Goal: Transaction & Acquisition: Purchase product/service

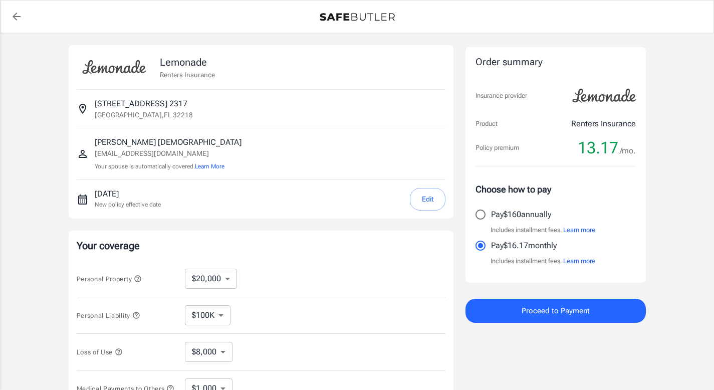
select select "20000"
select select "500"
click at [228, 277] on select "$10,000 $20,000 $30,000 $40,000 $50,000 $100K" at bounding box center [211, 278] width 52 height 20
select select "10000"
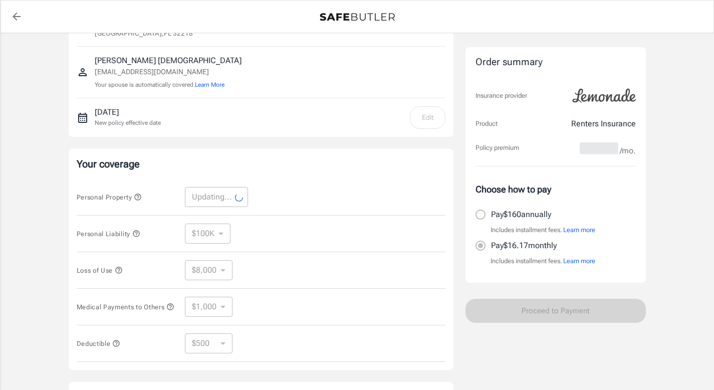
scroll to position [83, 0]
select select "10000"
select select "4000"
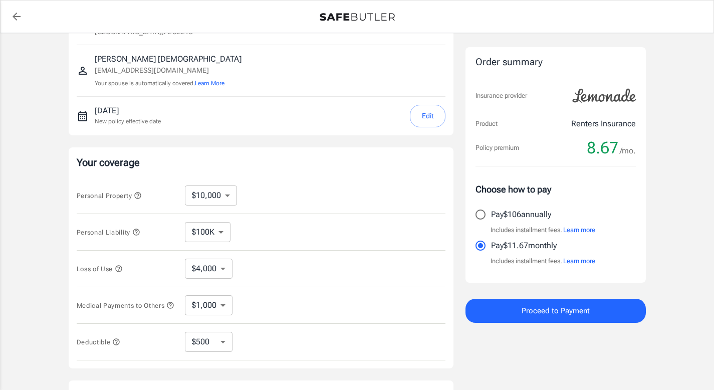
click at [223, 306] on select "$1,000 $2,000 $3,000 $4,000 $5,000" at bounding box center [209, 305] width 48 height 20
click at [225, 348] on select "$250 $500 $1,000" at bounding box center [209, 342] width 48 height 20
select select "1000"
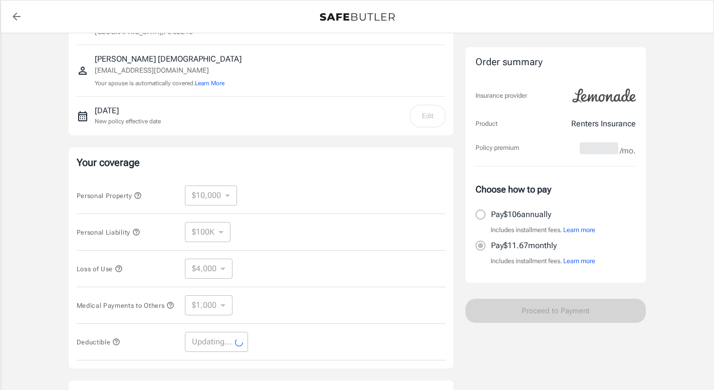
select select "1000"
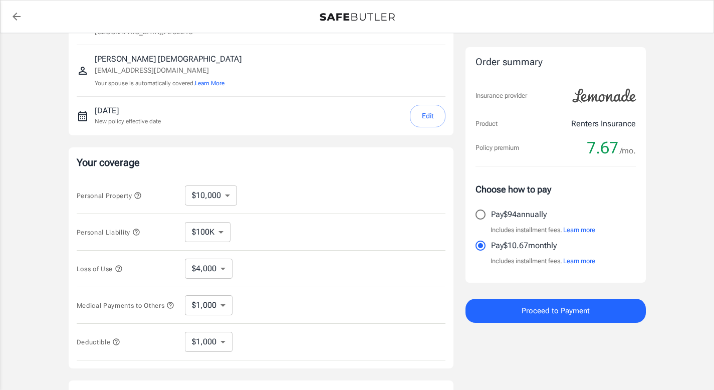
click at [432, 117] on button "Edit" at bounding box center [428, 116] width 36 height 23
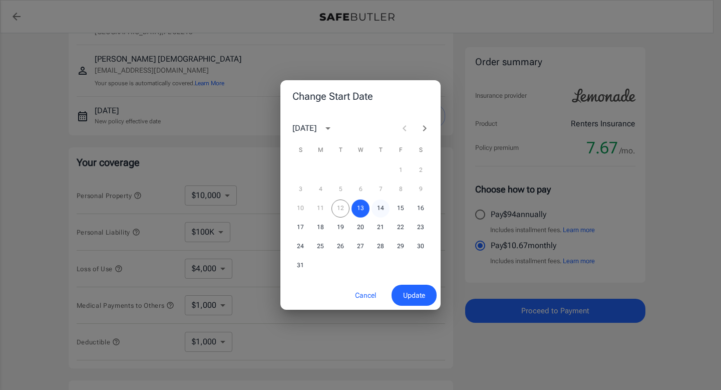
click at [380, 208] on button "14" at bounding box center [381, 208] width 18 height 18
click at [415, 300] on span "Update" at bounding box center [414, 295] width 22 height 13
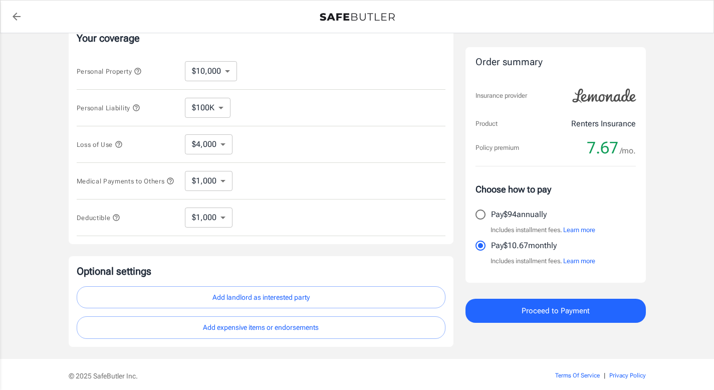
scroll to position [206, 0]
click at [603, 141] on span "7.67" at bounding box center [603, 148] width 32 height 20
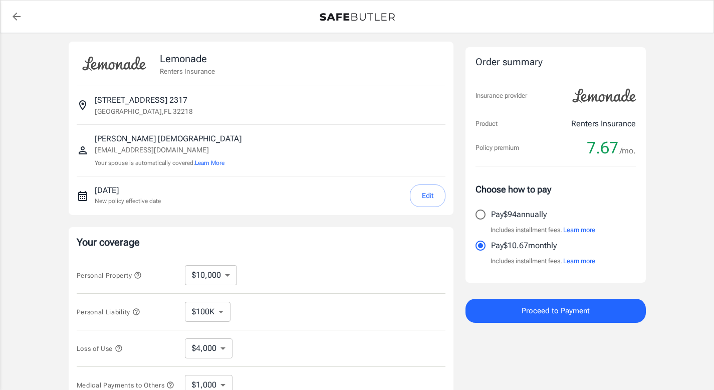
scroll to position [0, 0]
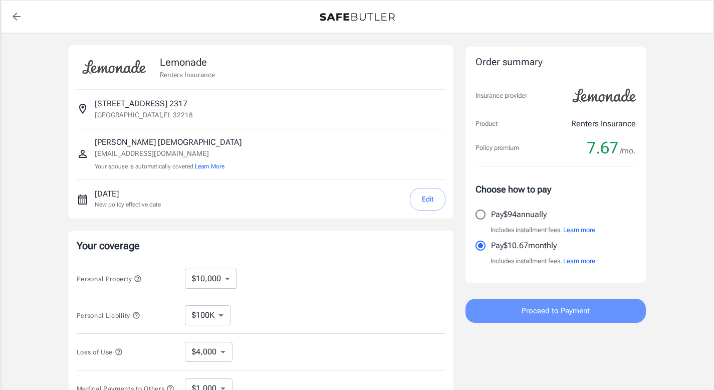
click at [588, 317] on button "Proceed to Payment" at bounding box center [555, 311] width 180 height 24
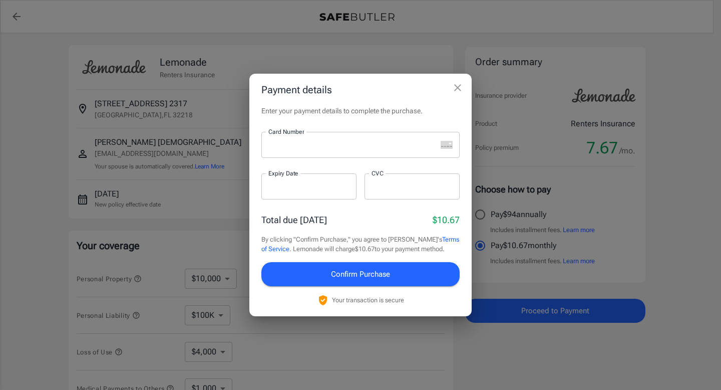
click at [636, 217] on div "Payment details Enter your payment details to complete the purchase. Card Numbe…" at bounding box center [360, 195] width 721 height 390
click at [290, 149] on div at bounding box center [348, 145] width 175 height 26
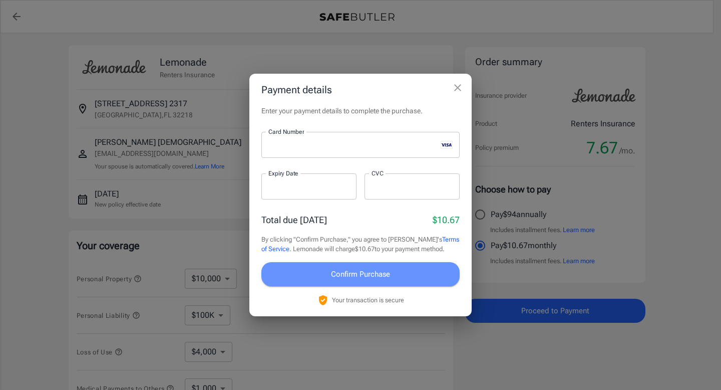
click at [370, 281] on button "Confirm Purchase" at bounding box center [360, 274] width 198 height 24
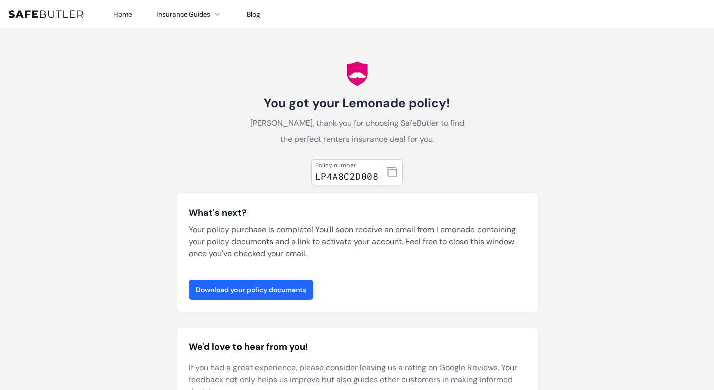
click at [291, 290] on link "Download your policy documents" at bounding box center [251, 289] width 124 height 20
